Goal: Information Seeking & Learning: Find specific page/section

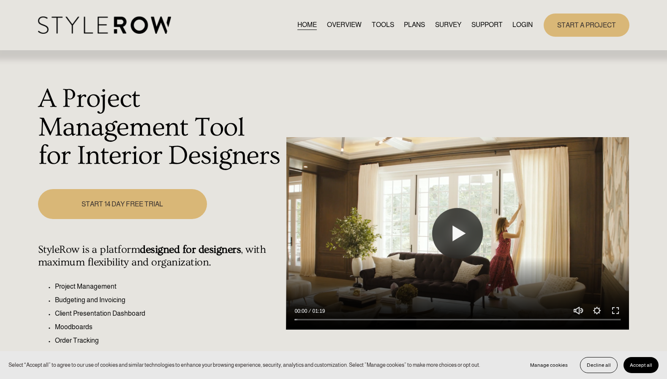
click at [516, 27] on link "LOGIN" at bounding box center [522, 24] width 20 height 11
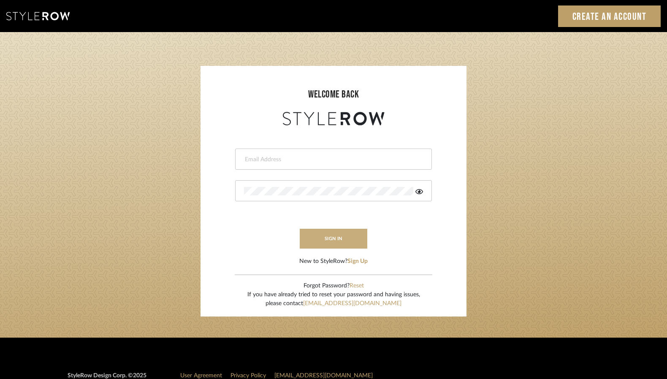
type input "designassist@grandcaribebelize.com"
click at [333, 239] on button "sign in" at bounding box center [334, 239] width 68 height 20
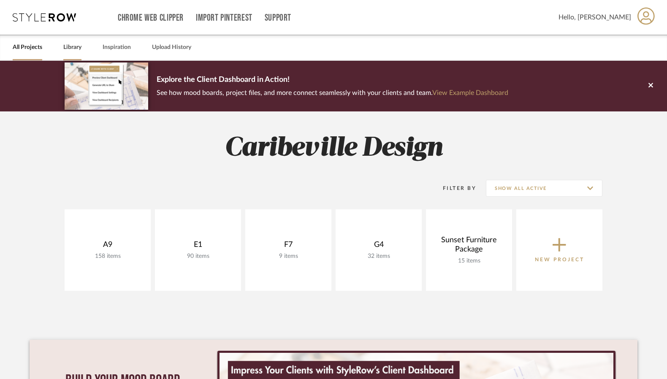
click at [63, 42] on link "Library" at bounding box center [72, 47] width 18 height 11
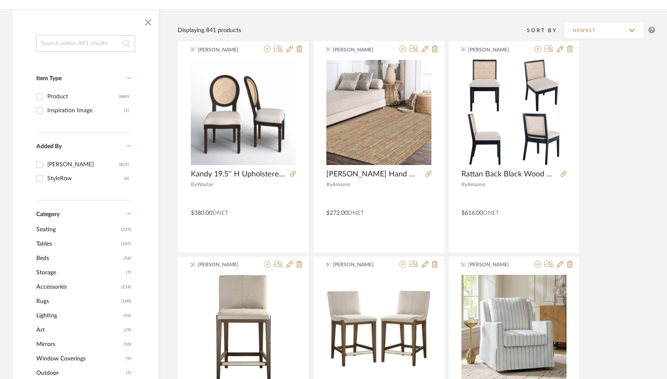
scroll to position [42, 0]
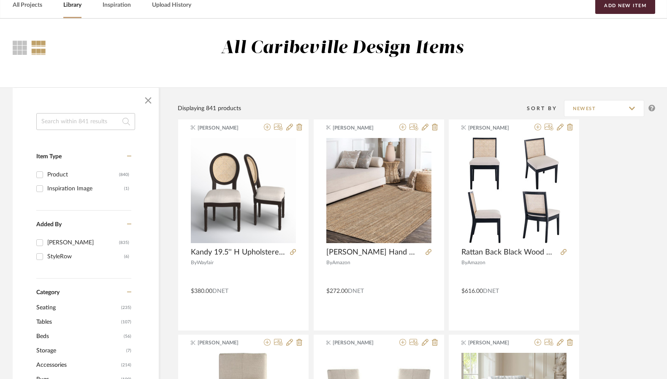
click at [57, 118] on input at bounding box center [85, 121] width 99 height 17
type input "chair"
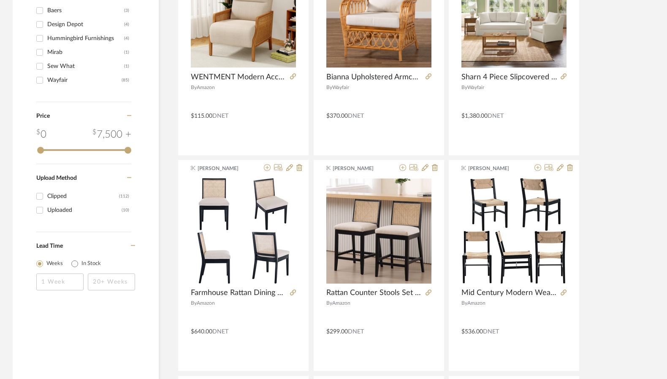
scroll to position [338, 0]
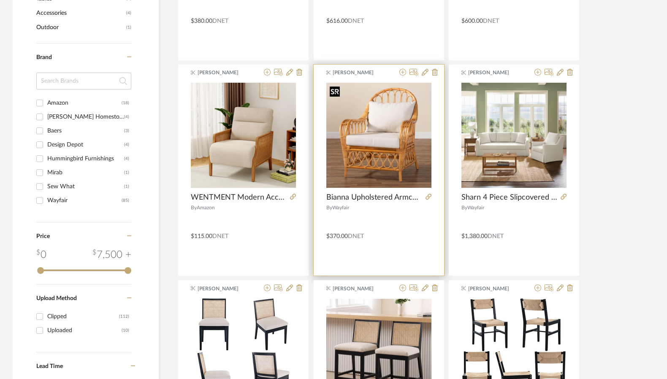
click at [400, 168] on img "0" at bounding box center [378, 135] width 105 height 105
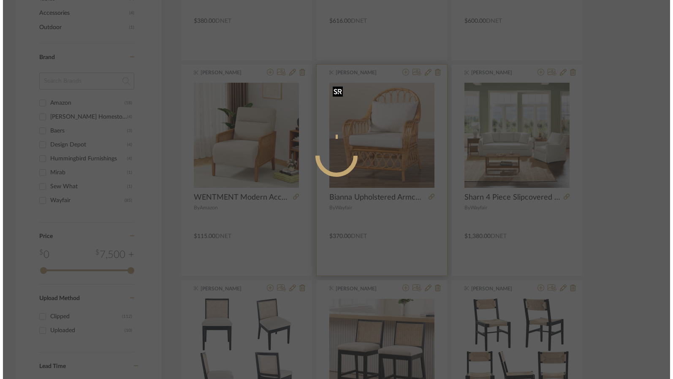
scroll to position [0, 0]
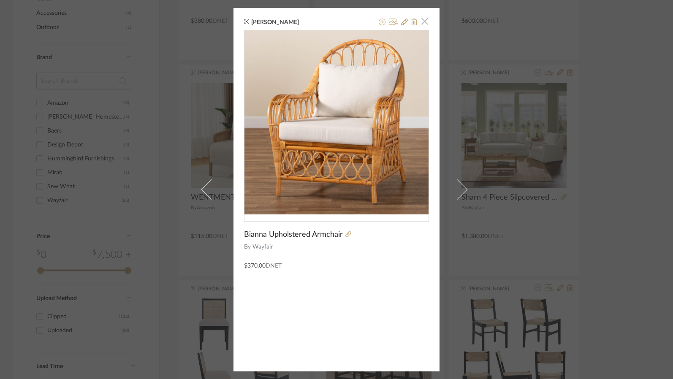
click at [421, 21] on span "button" at bounding box center [424, 21] width 17 height 17
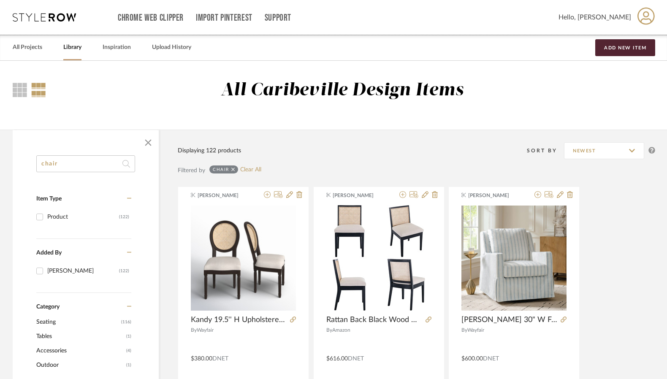
drag, startPoint x: 82, startPoint y: 166, endPoint x: 39, endPoint y: 167, distance: 43.5
click at [39, 167] on input "chair" at bounding box center [85, 163] width 99 height 17
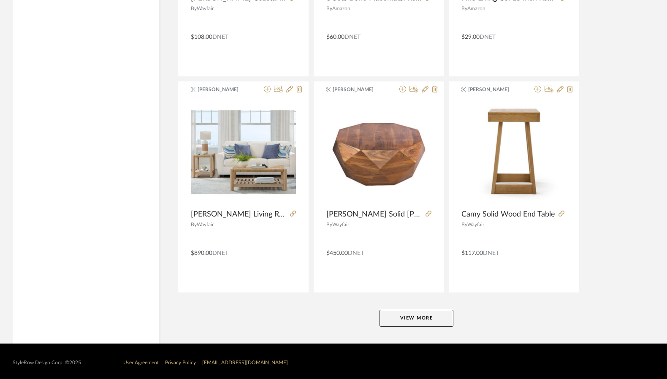
scroll to position [2484, 0]
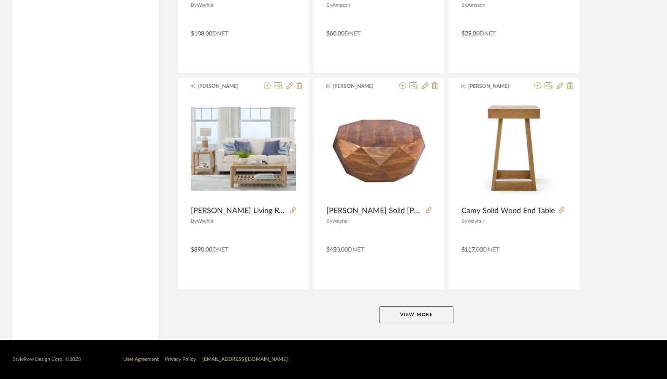
type input "table"
click at [397, 312] on button "View More" at bounding box center [417, 315] width 74 height 17
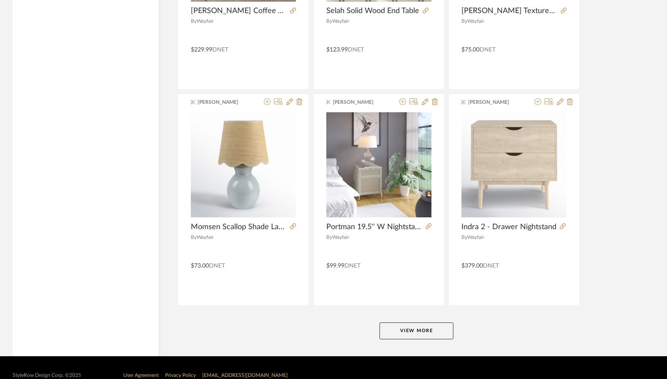
scroll to position [5077, 0]
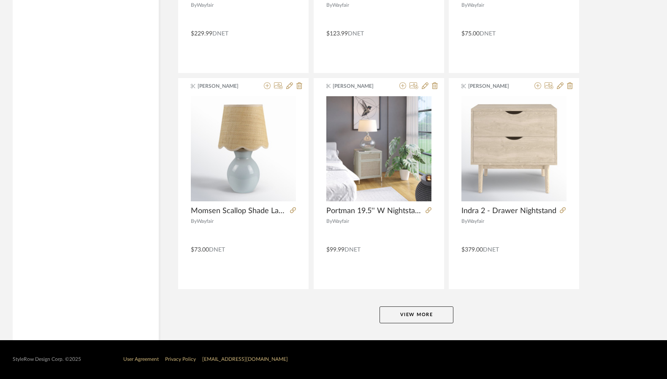
click at [400, 315] on button "View More" at bounding box center [417, 315] width 74 height 17
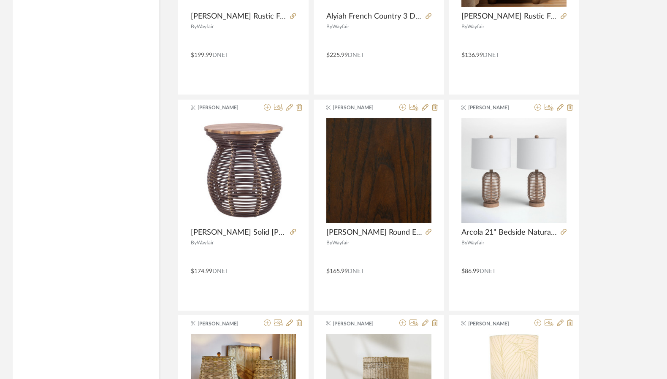
scroll to position [7230, 0]
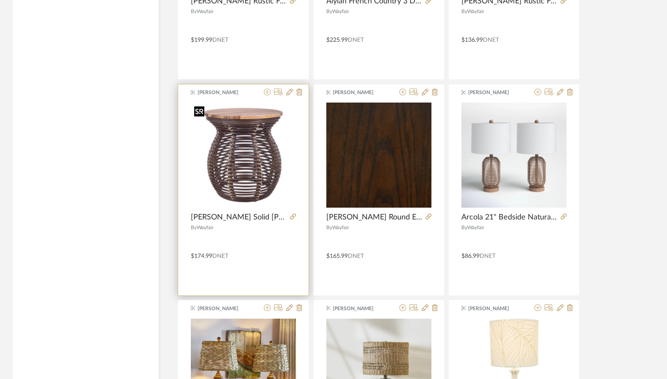
click at [222, 169] on img "0" at bounding box center [243, 155] width 105 height 105
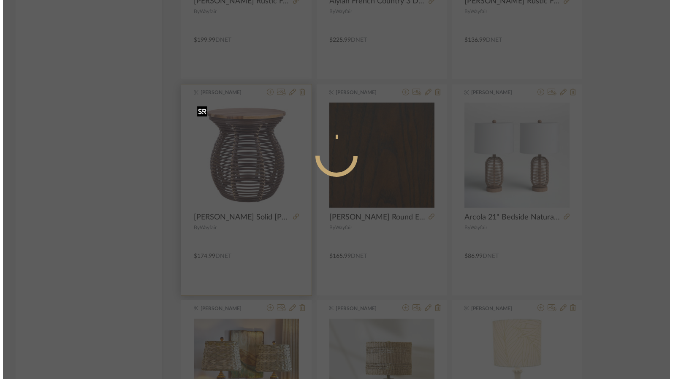
scroll to position [0, 0]
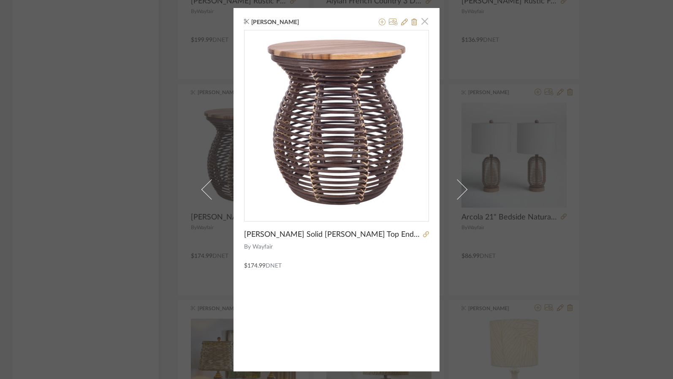
click at [419, 18] on span "button" at bounding box center [424, 21] width 17 height 17
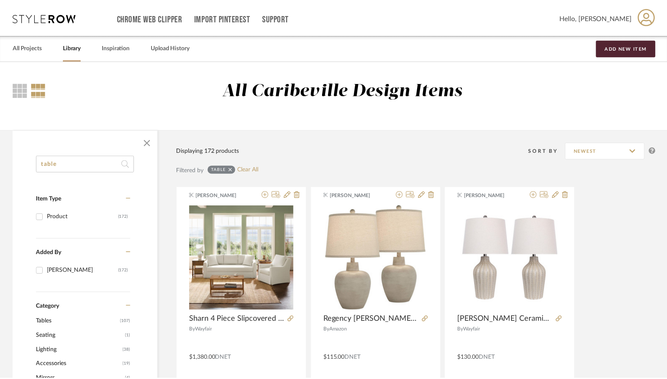
scroll to position [7230, 0]
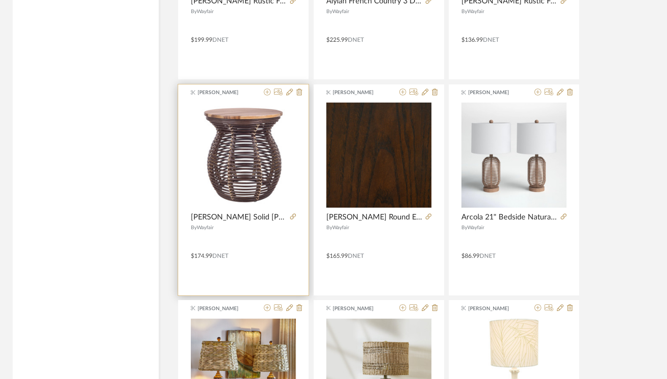
click at [289, 217] on div at bounding box center [291, 217] width 9 height 9
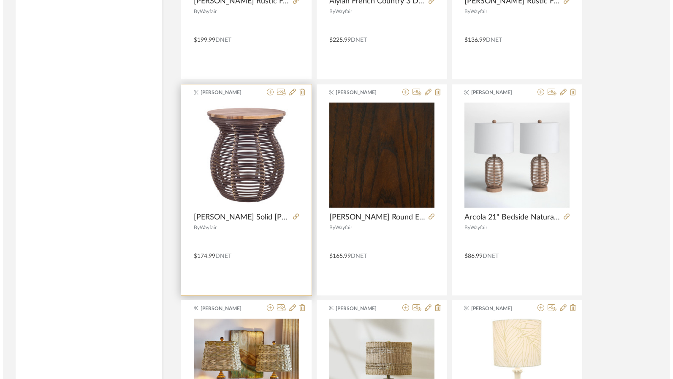
scroll to position [0, 0]
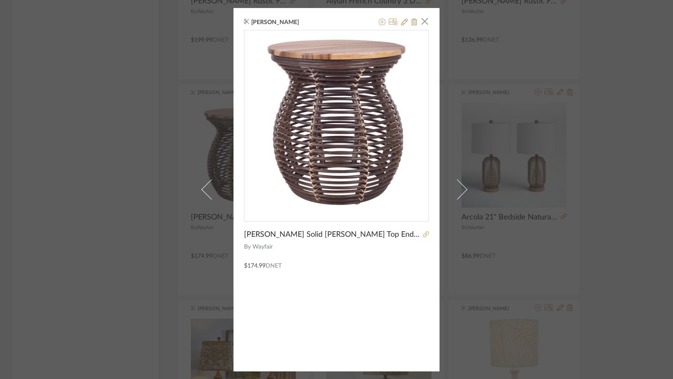
click at [423, 233] on icon at bounding box center [426, 234] width 6 height 6
click at [421, 22] on span "button" at bounding box center [424, 21] width 17 height 17
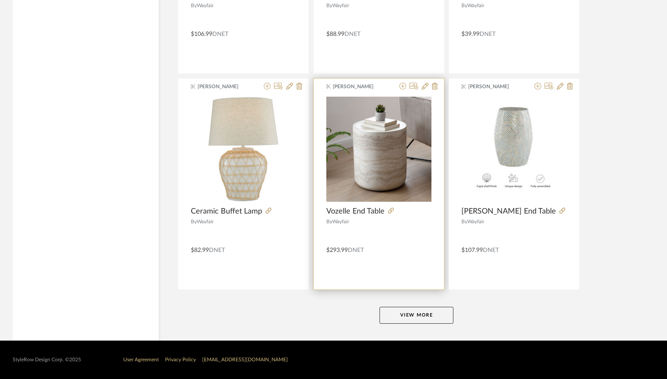
scroll to position [7669, 0]
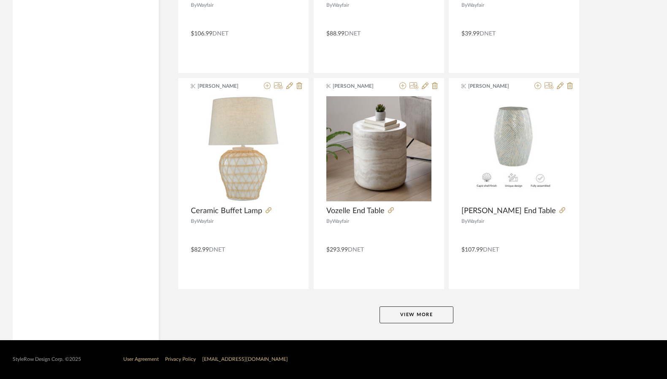
click at [432, 316] on button "View More" at bounding box center [417, 315] width 74 height 17
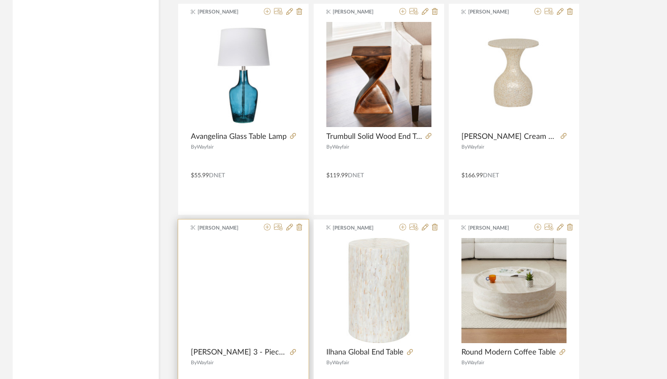
scroll to position [8175, 0]
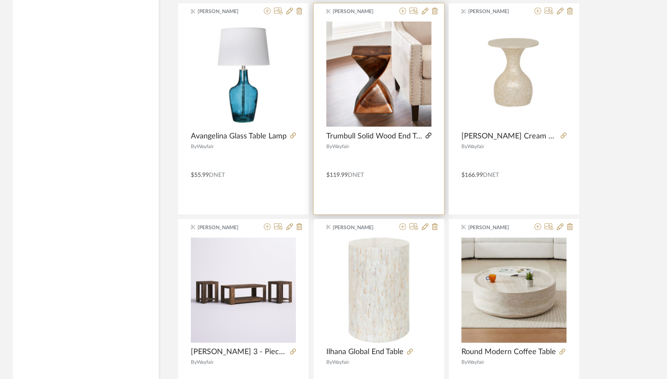
click at [429, 136] on icon at bounding box center [429, 136] width 6 height 6
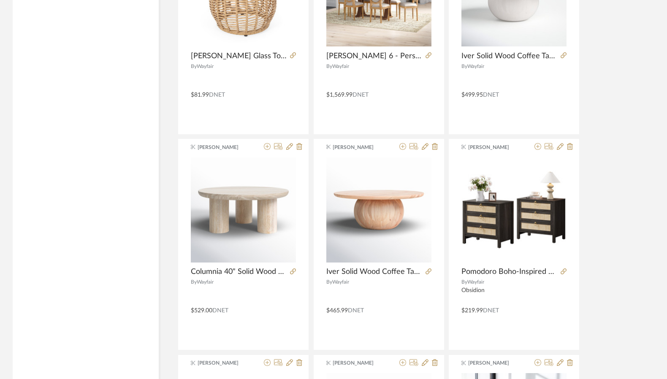
scroll to position [0, 0]
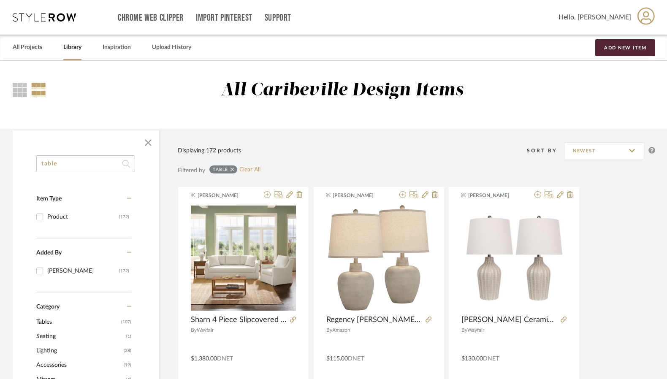
drag, startPoint x: 73, startPoint y: 163, endPoint x: 0, endPoint y: 162, distance: 73.5
type input "Rug"
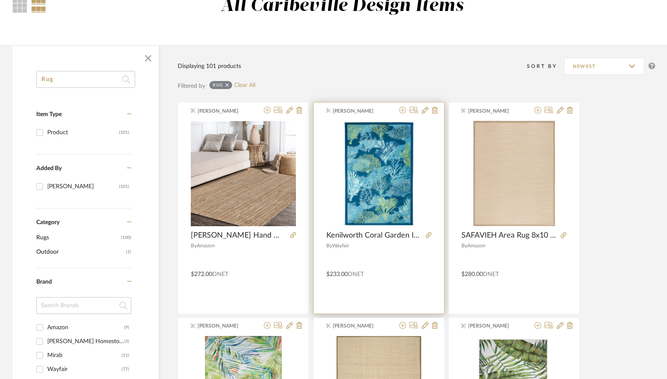
scroll to position [127, 0]
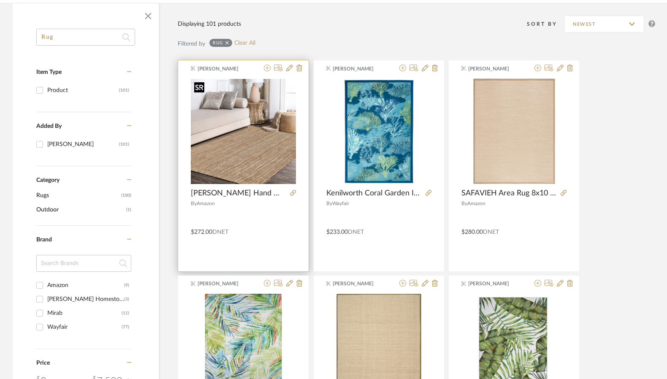
click at [256, 169] on img "0" at bounding box center [243, 131] width 105 height 105
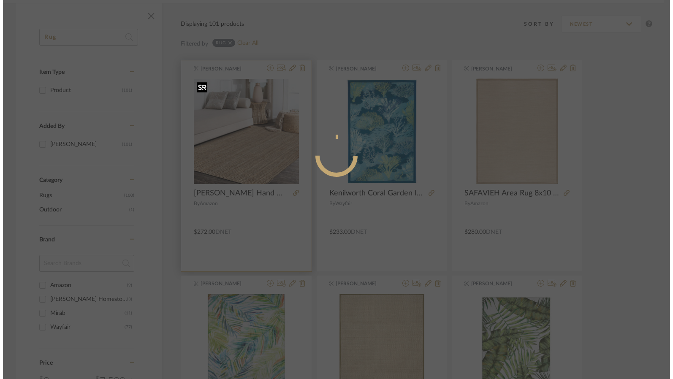
scroll to position [0, 0]
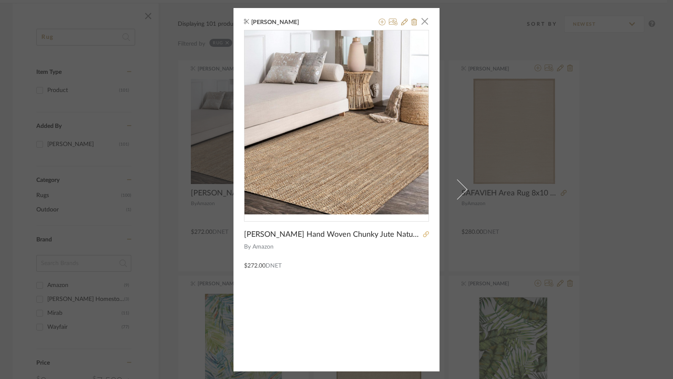
click at [423, 231] on icon at bounding box center [426, 234] width 6 height 6
click at [419, 21] on span "button" at bounding box center [424, 21] width 17 height 17
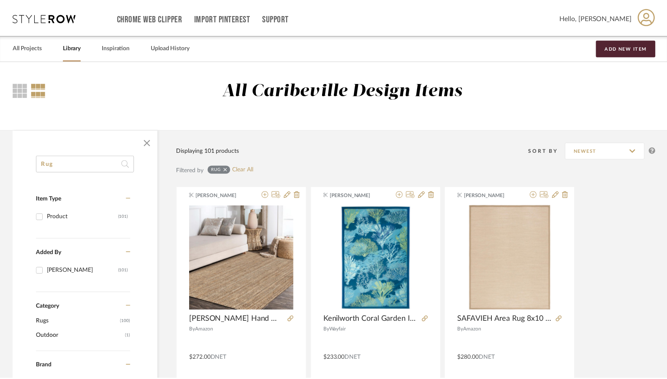
scroll to position [127, 0]
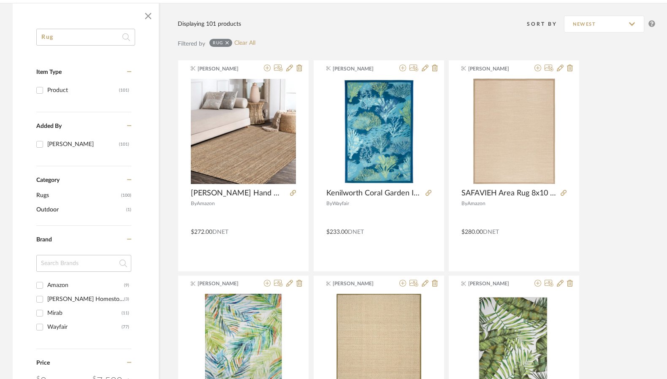
drag, startPoint x: 103, startPoint y: 37, endPoint x: 26, endPoint y: 45, distance: 76.9
click at [26, 45] on div "Rug Item Type Product (101) Added By Brianne Leiva (101) Category Rugs (100) Ou…" at bounding box center [86, 294] width 146 height 531
type input "chair"
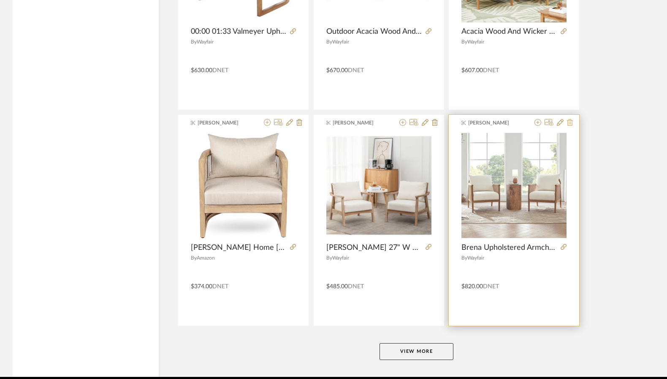
scroll to position [2449, 0]
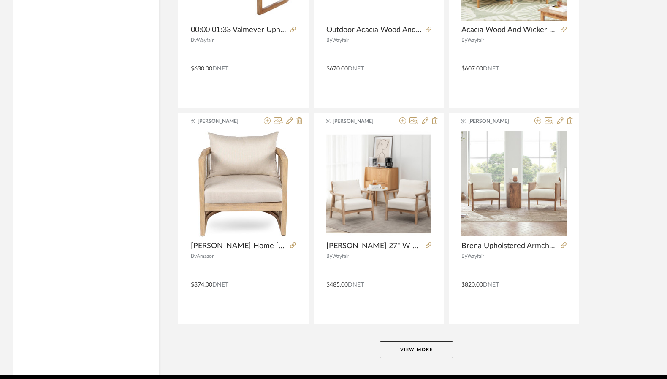
click at [428, 354] on button "View More" at bounding box center [417, 350] width 74 height 17
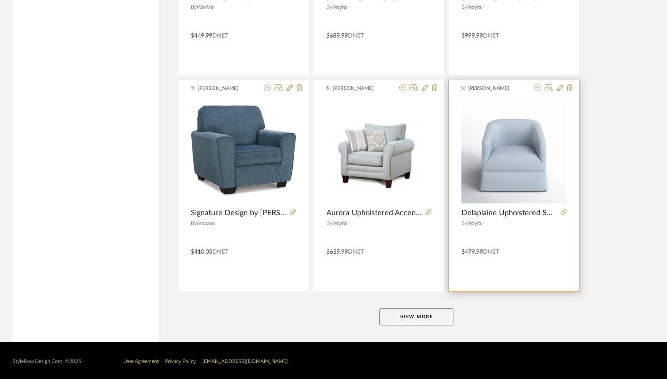
scroll to position [5077, 0]
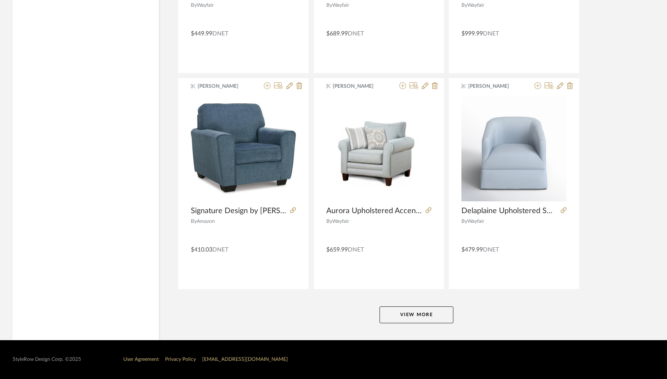
click at [432, 321] on button "View More" at bounding box center [417, 315] width 74 height 17
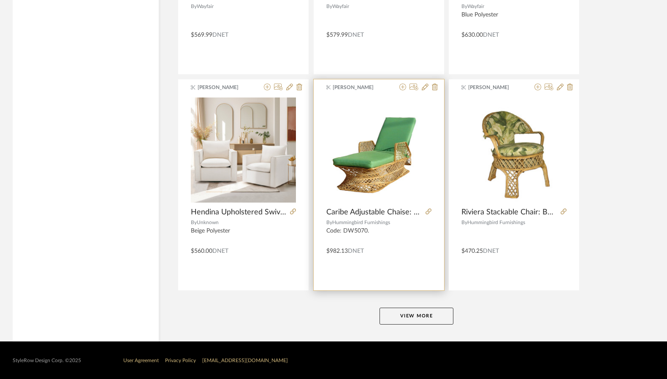
scroll to position [7669, 0]
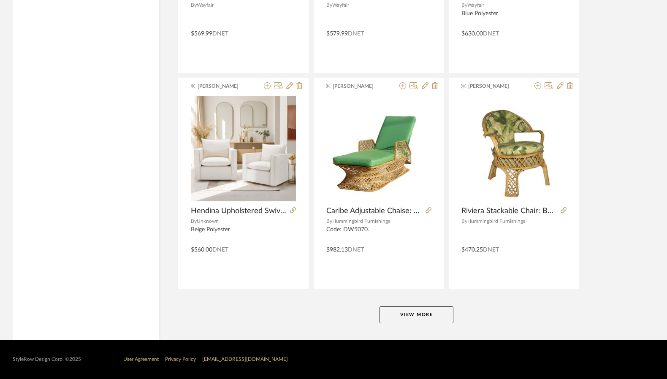
click at [434, 312] on button "View More" at bounding box center [417, 315] width 74 height 17
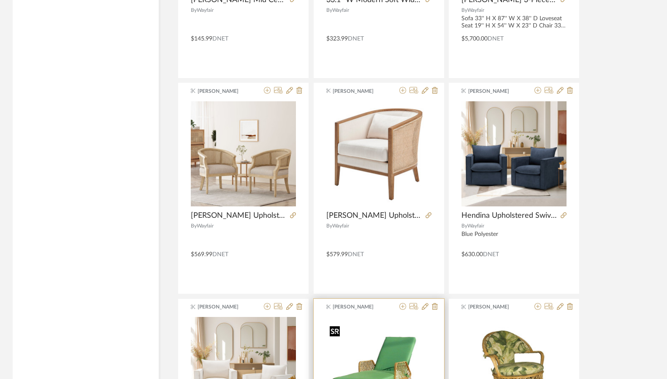
scroll to position [7617, 0]
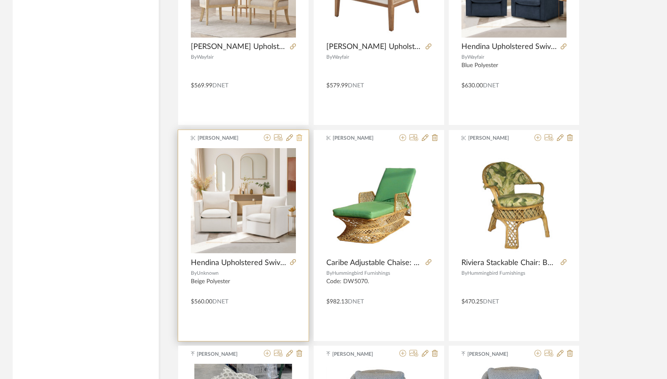
click at [299, 137] on icon at bounding box center [299, 137] width 6 height 7
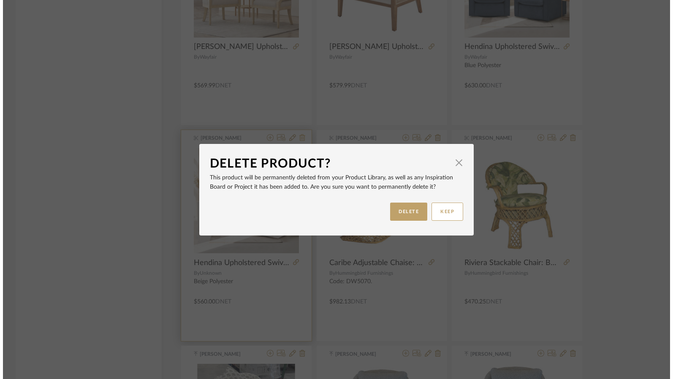
scroll to position [0, 0]
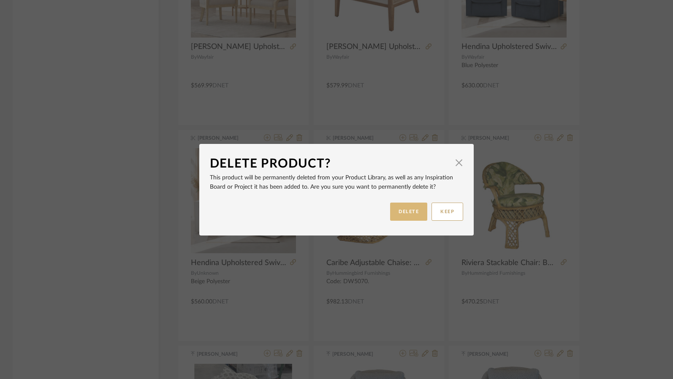
click at [404, 215] on button "DELETE" at bounding box center [408, 212] width 37 height 18
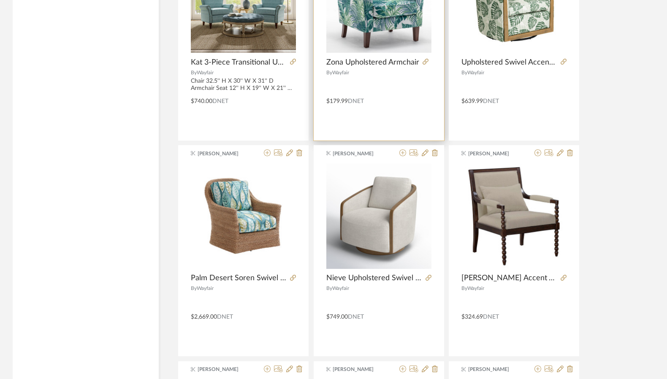
scroll to position [4365, 0]
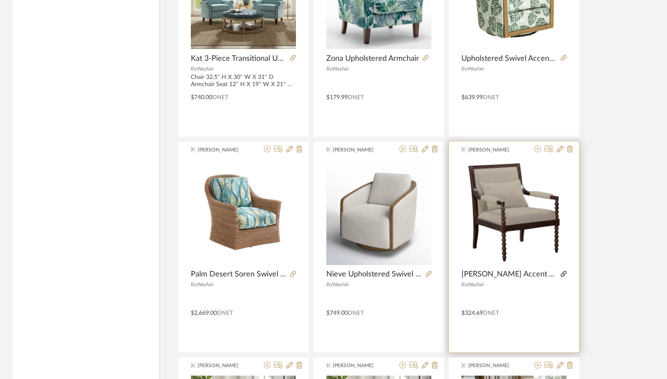
click at [561, 273] on icon at bounding box center [564, 274] width 6 height 6
